Goal: Check status: Check status

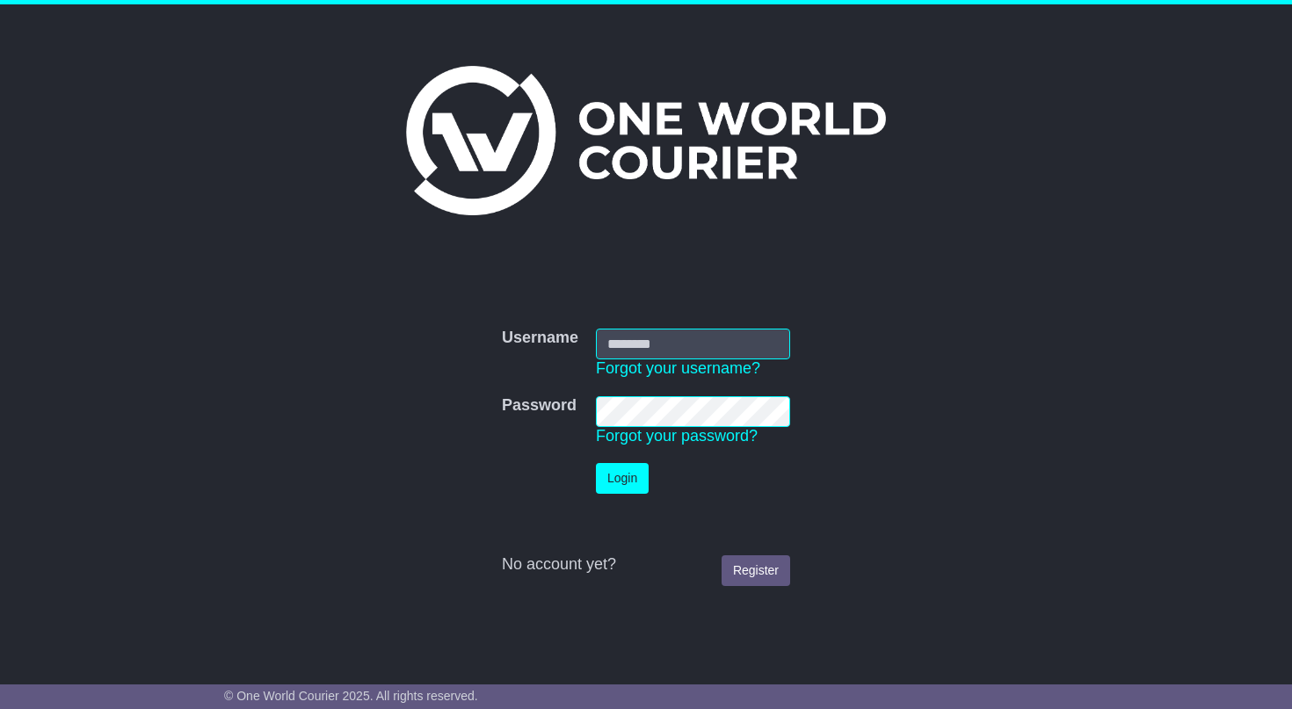
click at [718, 345] on input "Username" at bounding box center [693, 344] width 194 height 31
type input "**********"
click at [619, 478] on button "Login" at bounding box center [622, 478] width 53 height 31
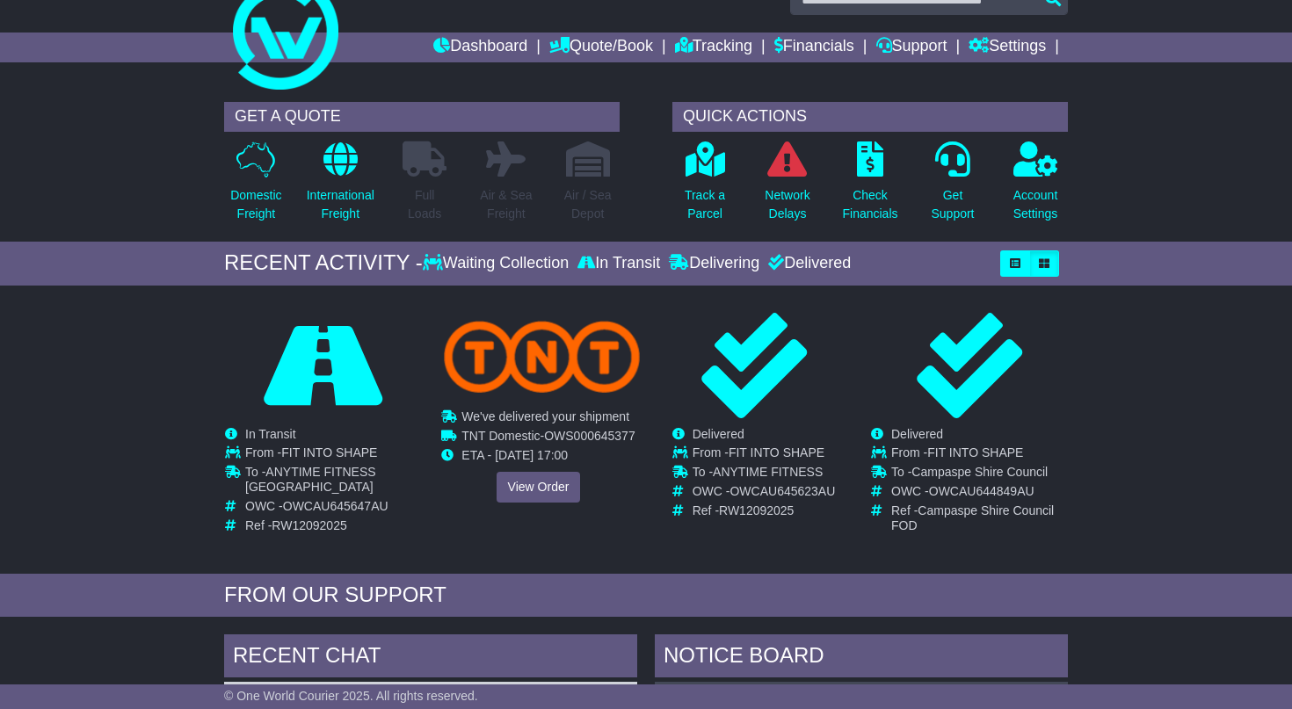
scroll to position [43, 0]
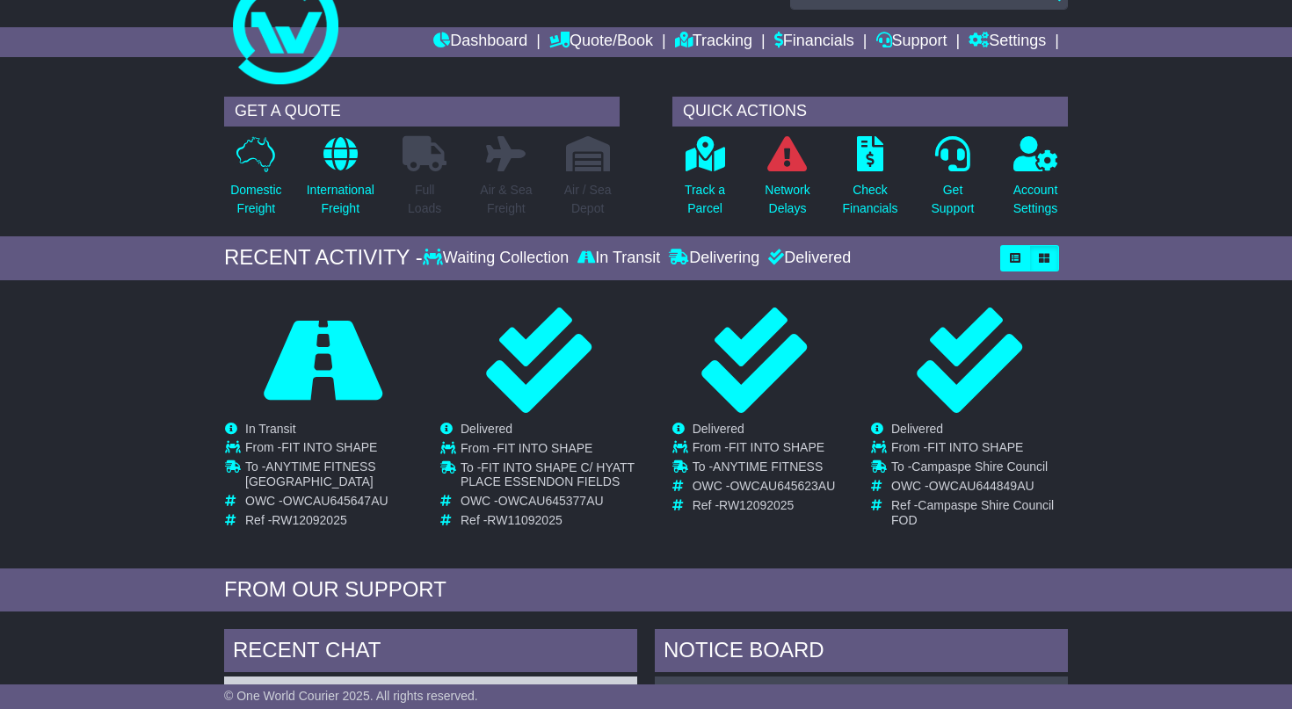
click at [221, 509] on div "View Order ANYTIME FITNESS CANBERRA CITY Cancelled Waiting Collection In Transi…" at bounding box center [322, 420] width 215 height 227
click at [423, 257] on icon at bounding box center [433, 257] width 20 height 16
click at [454, 258] on div "Waiting Collection" at bounding box center [498, 258] width 150 height 19
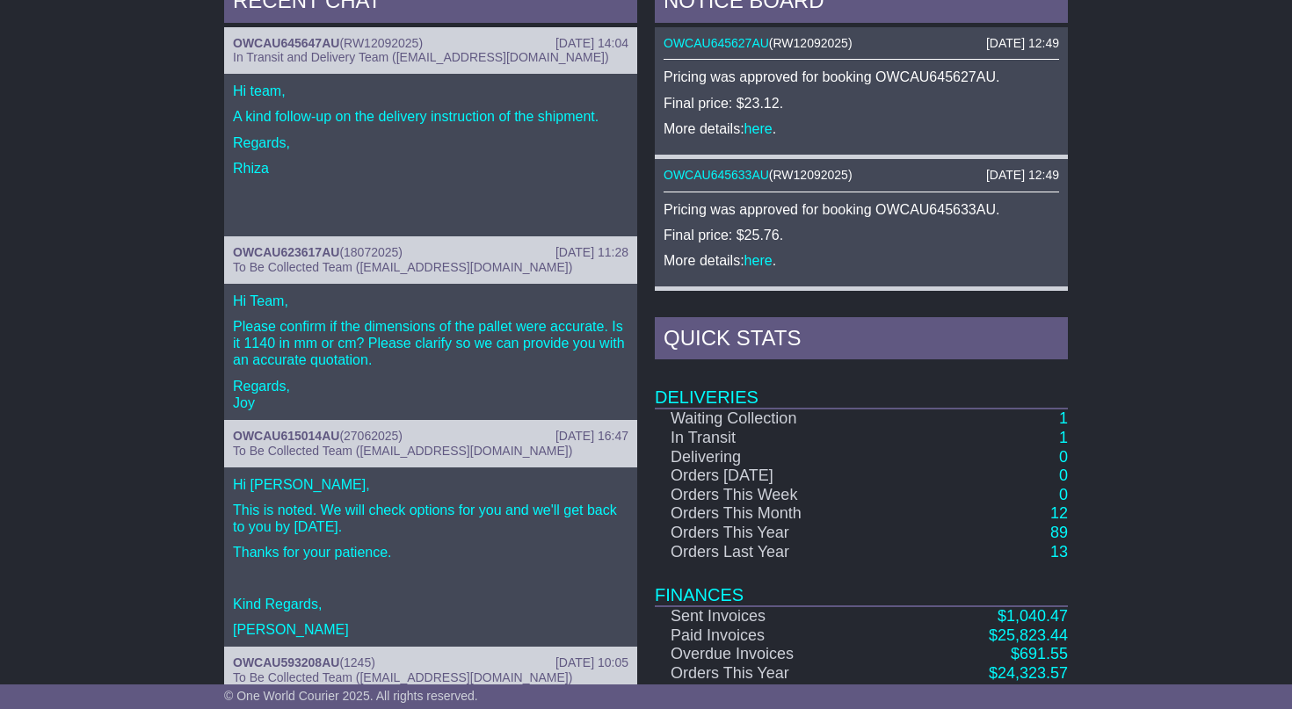
scroll to position [689, 0]
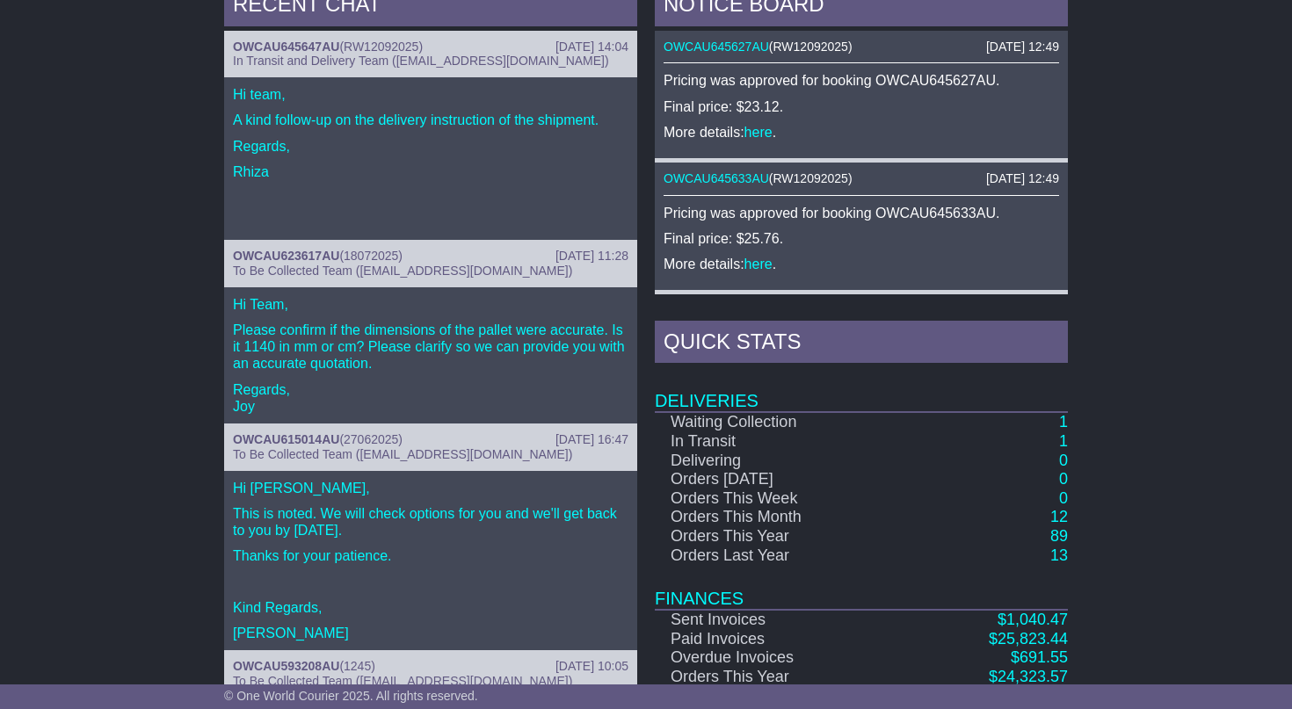
click at [710, 424] on td "Waiting Collection" at bounding box center [780, 422] width 250 height 20
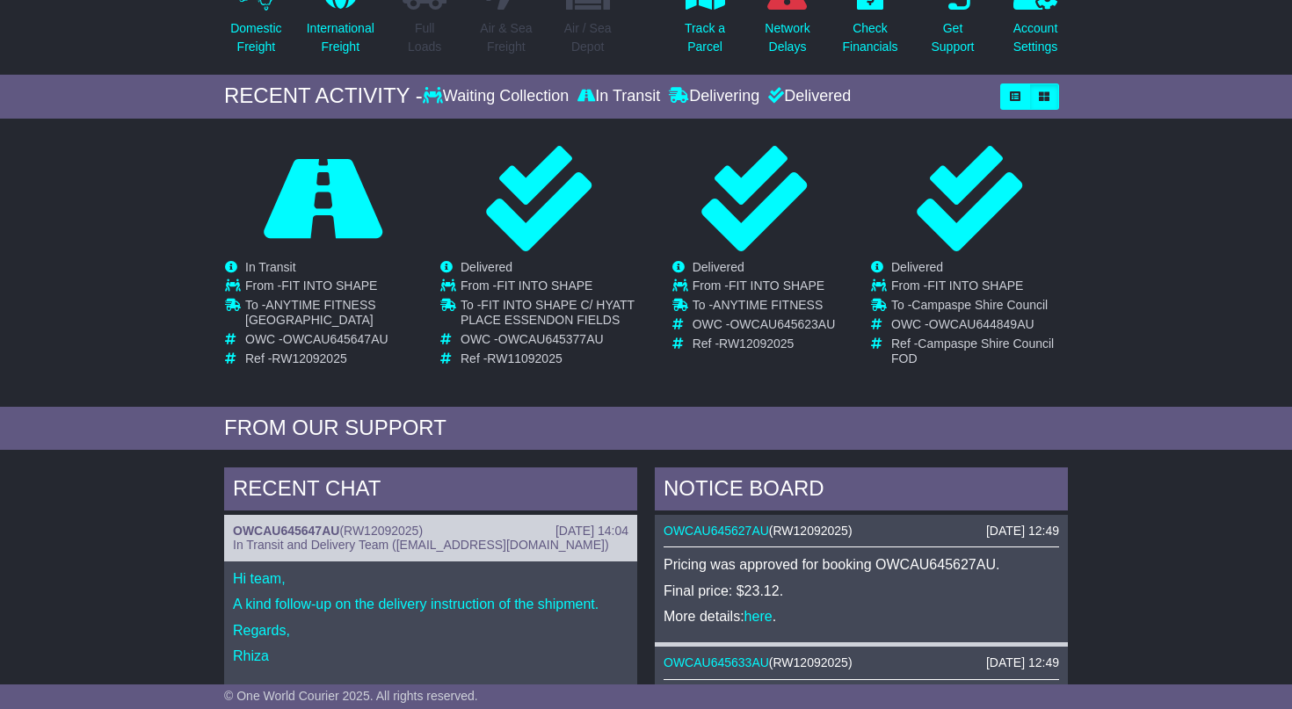
scroll to position [0, 0]
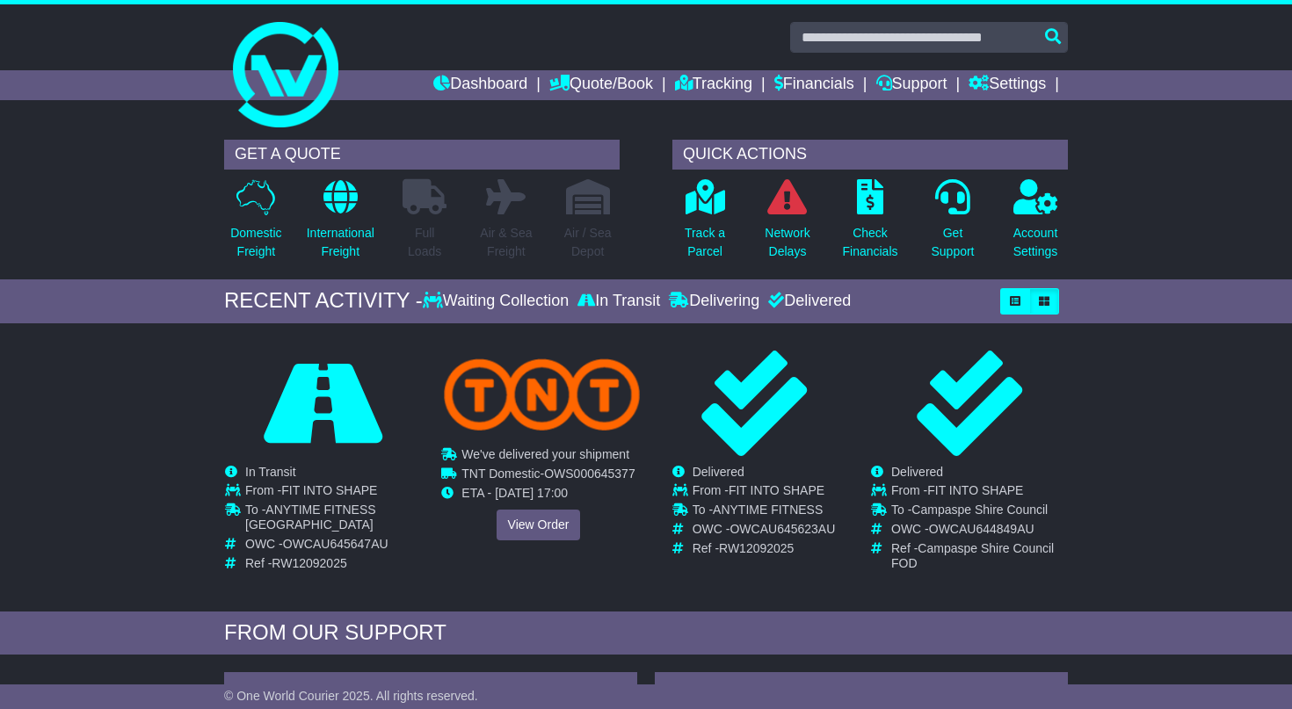
click at [490, 466] on td "We've delivered your shipment Waiting Collection In Transit Delivered" at bounding box center [547, 456] width 173 height 19
click at [548, 525] on link "View Order" at bounding box center [539, 525] width 84 height 31
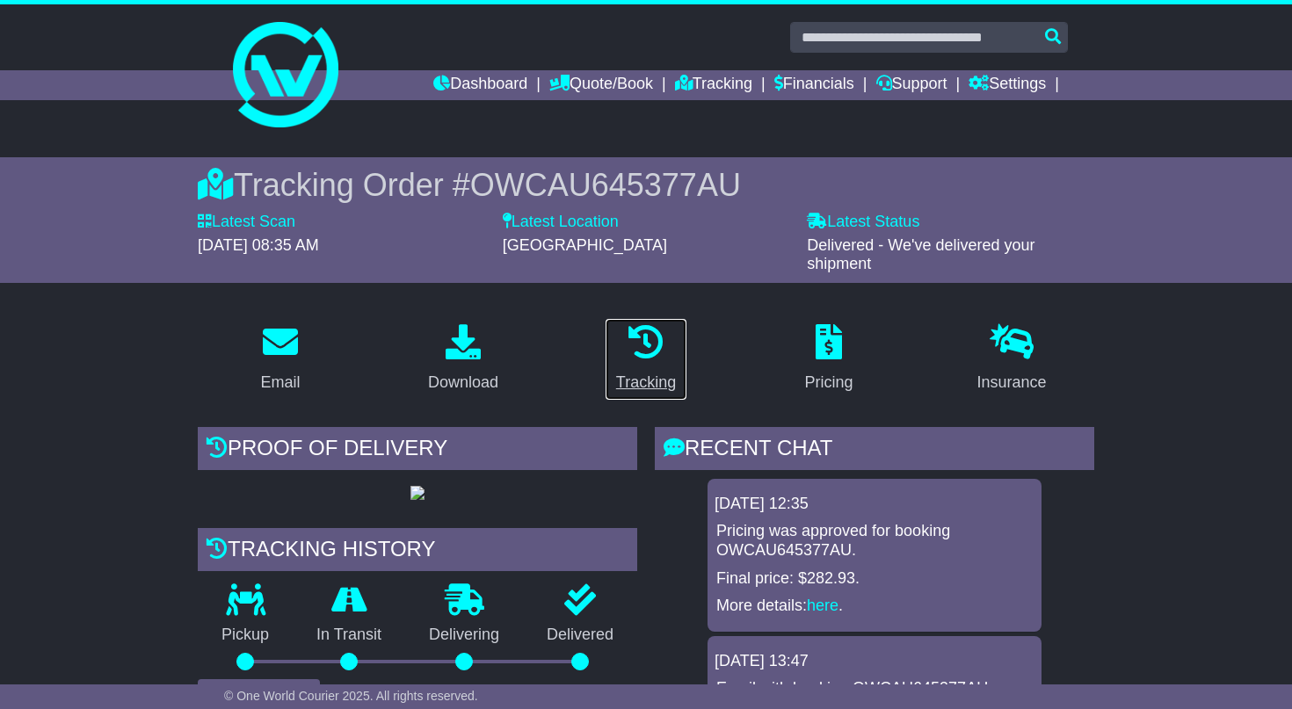
click at [645, 356] on link "Tracking" at bounding box center [646, 359] width 83 height 83
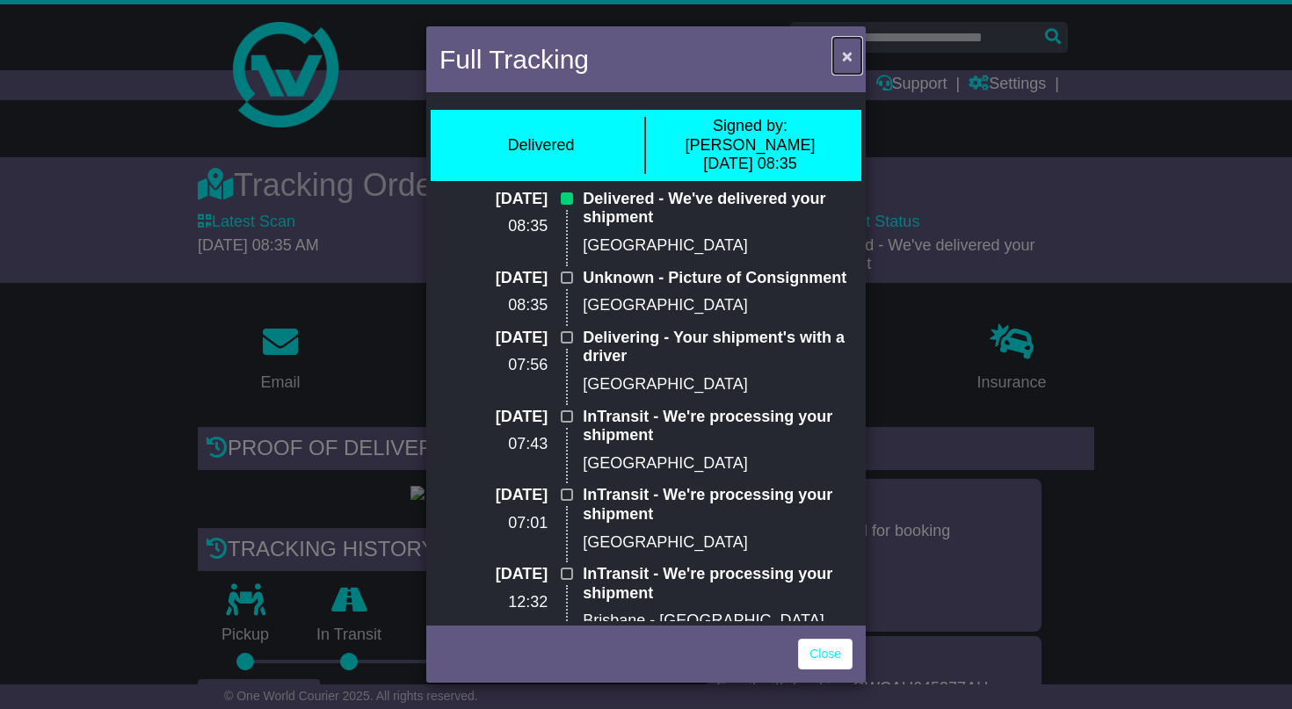
click at [853, 60] on button "×" at bounding box center [847, 56] width 28 height 36
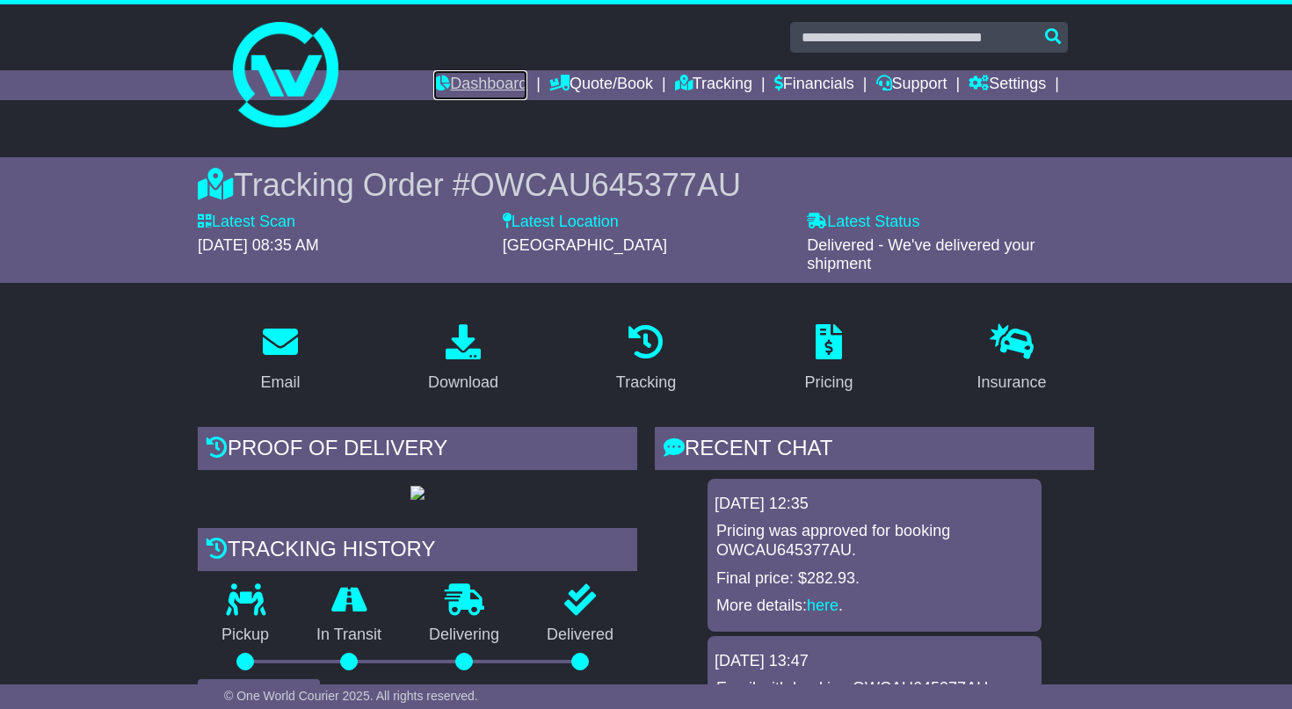
click at [481, 87] on link "Dashboard" at bounding box center [480, 85] width 94 height 30
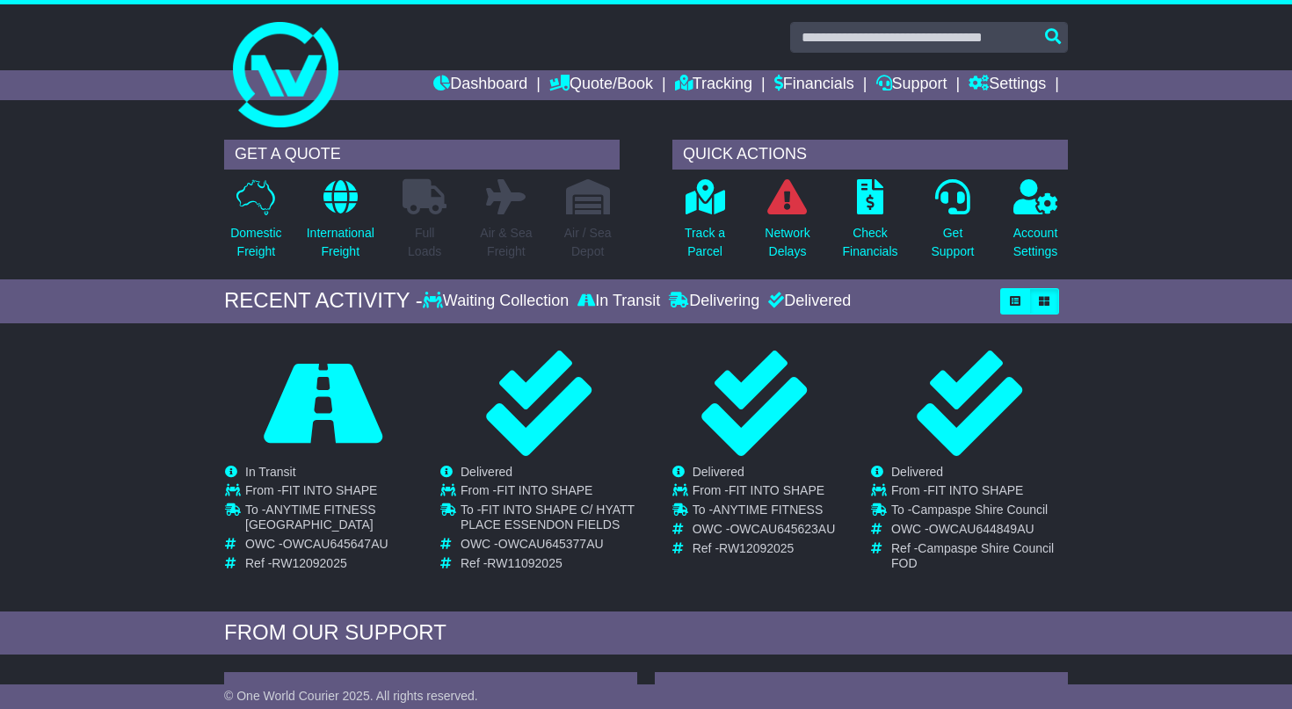
click at [117, 376] on div "Loading... No bookings found Carrier OWC / Carrier # Pickup Delivery Status OWS…" at bounding box center [646, 471] width 1292 height 279
click at [612, 78] on link "Quote/Book" at bounding box center [601, 85] width 104 height 30
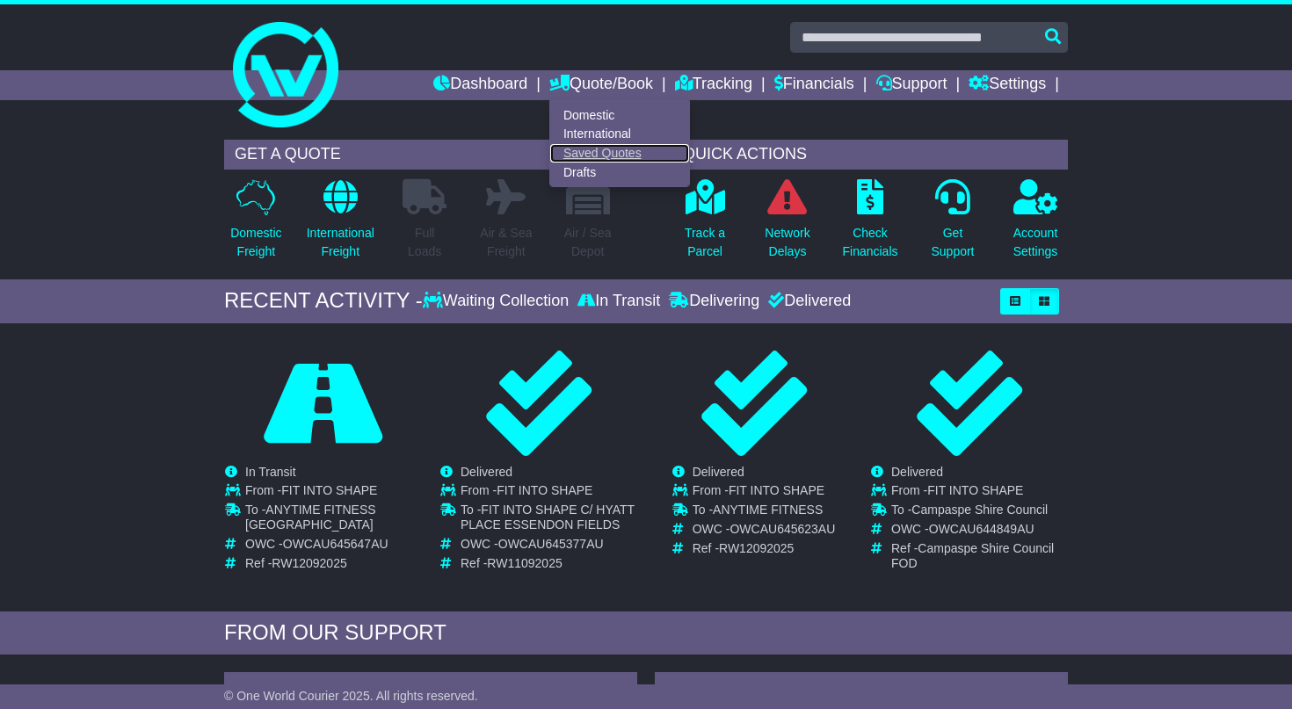
click at [606, 149] on link "Saved Quotes" at bounding box center [619, 153] width 139 height 19
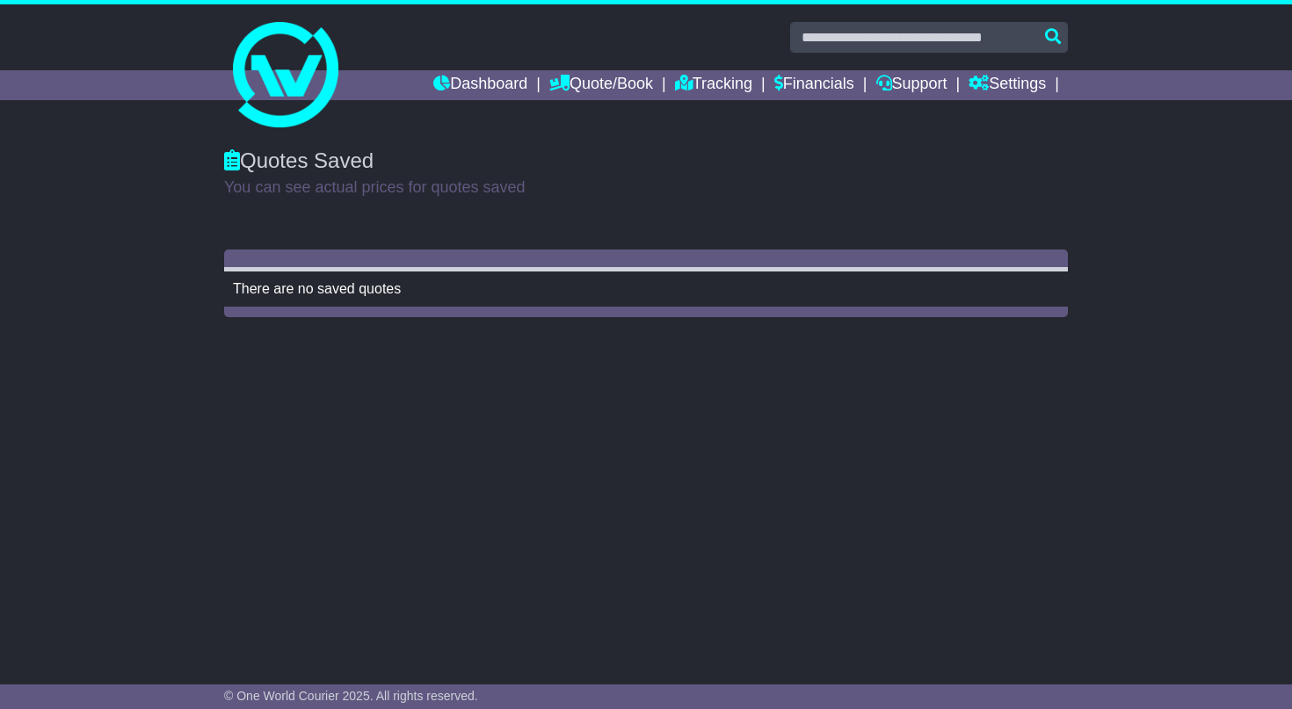
click at [610, 366] on div "Quotes Saved You can see actual prices for quotes saved There are no saved quot…" at bounding box center [646, 394] width 1292 height 526
click at [525, 150] on div "Quotes Saved" at bounding box center [646, 161] width 844 height 25
click at [484, 79] on link "Dashboard" at bounding box center [480, 85] width 94 height 30
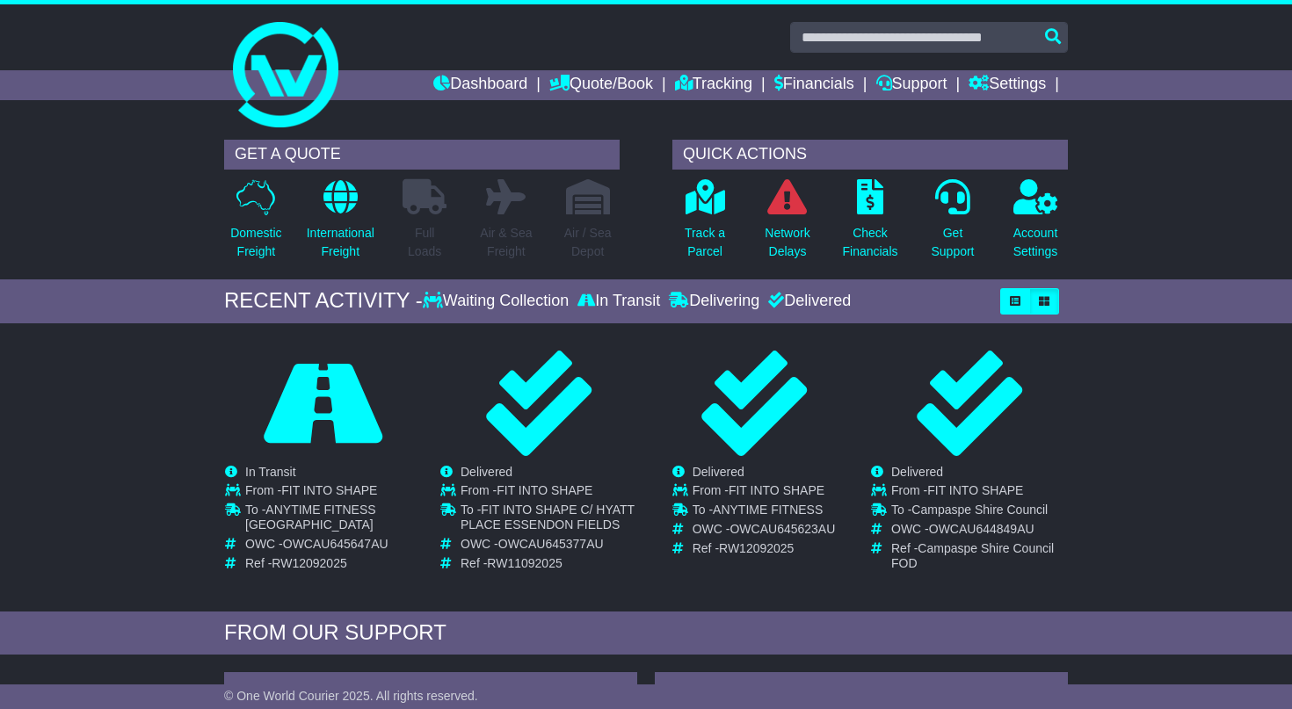
click at [643, 243] on div "GET A QUOTE Domestic Freight International Freight Full Loads Air & Sea Freight…" at bounding box center [422, 205] width 448 height 131
